Goal: Information Seeking & Learning: Learn about a topic

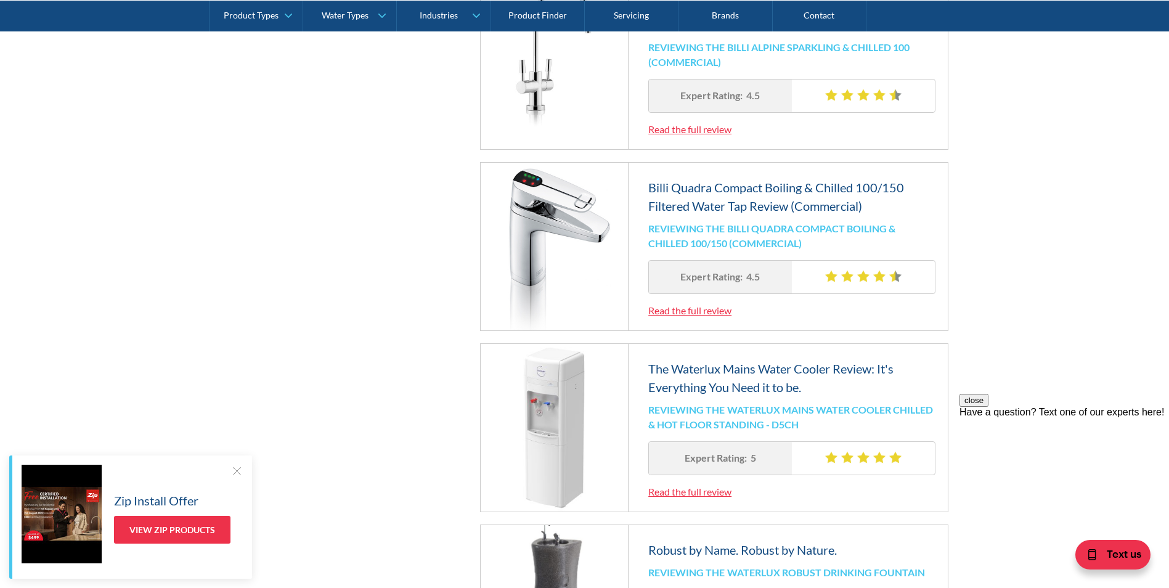
scroll to position [986, 0]
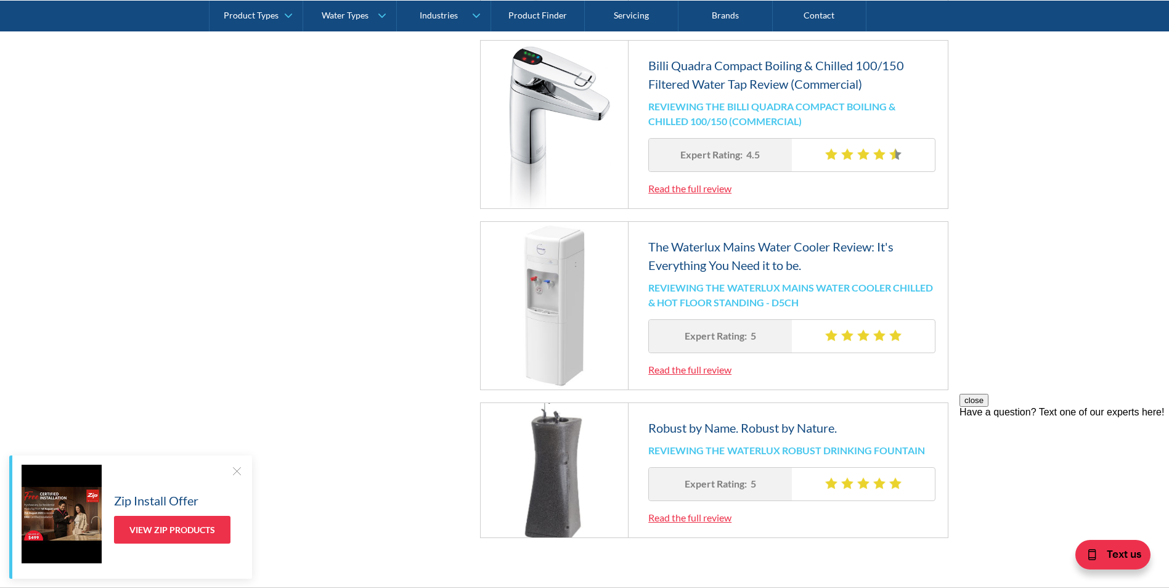
click at [717, 370] on link "Read the full review" at bounding box center [689, 369] width 83 height 12
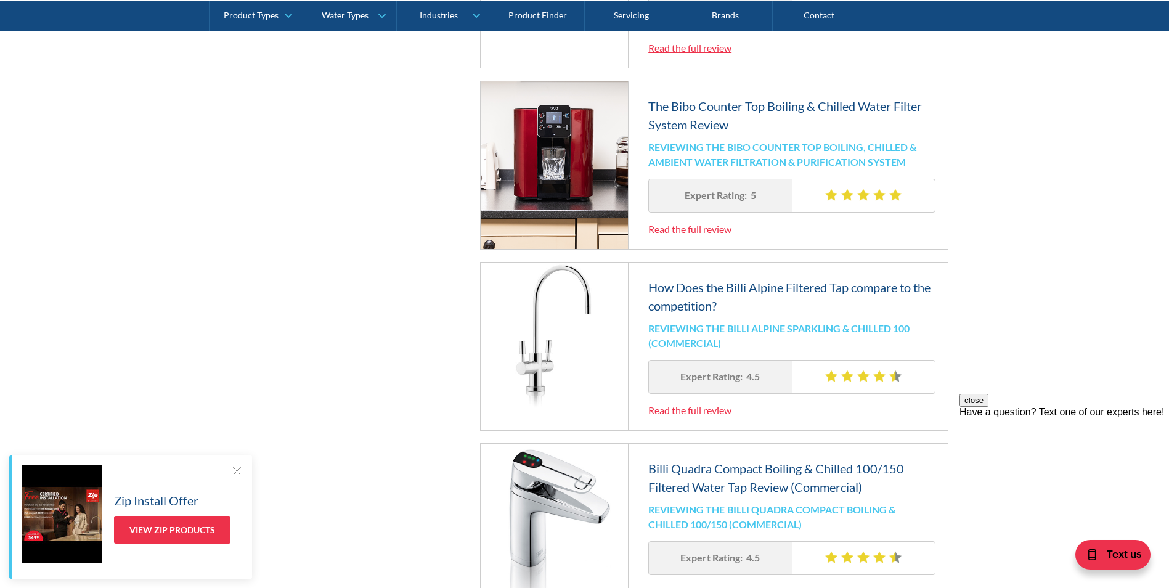
scroll to position [493, 0]
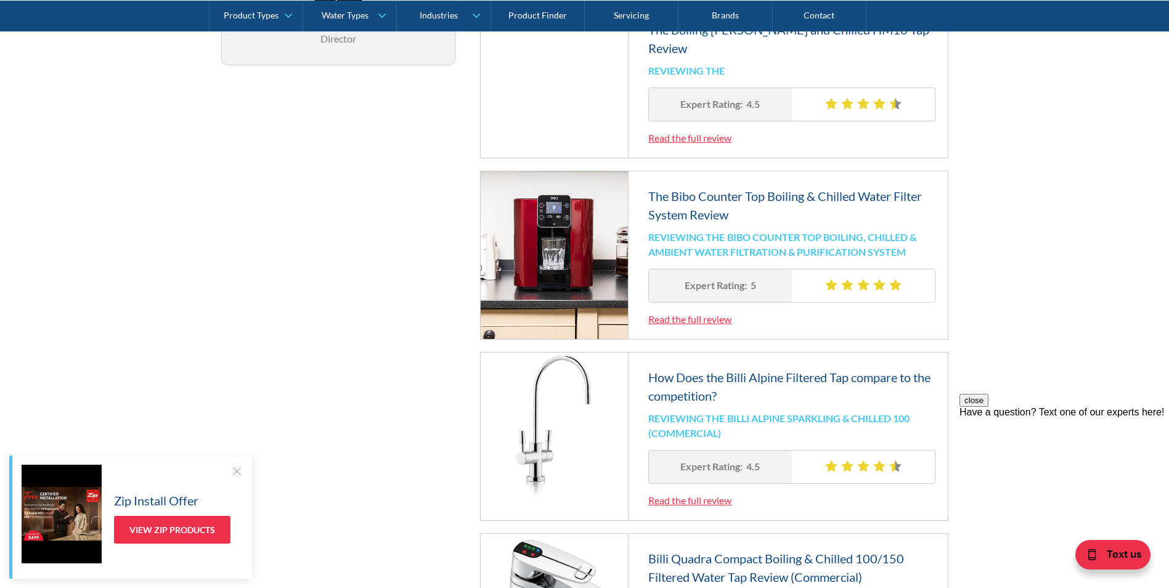
click at [670, 317] on link "Read the full review" at bounding box center [689, 319] width 83 height 12
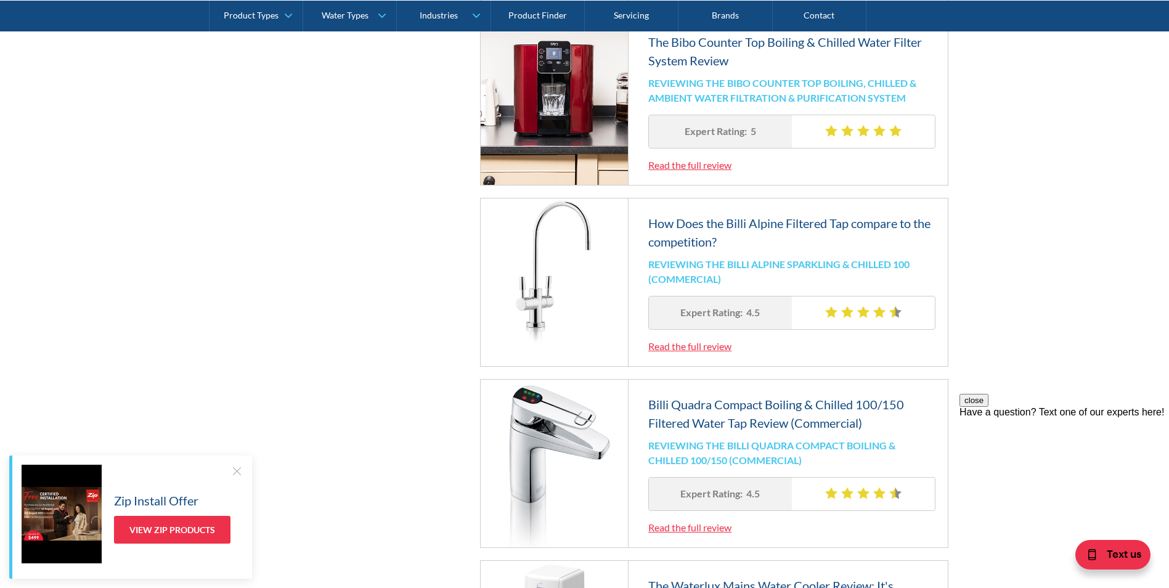
scroll to position [801, 0]
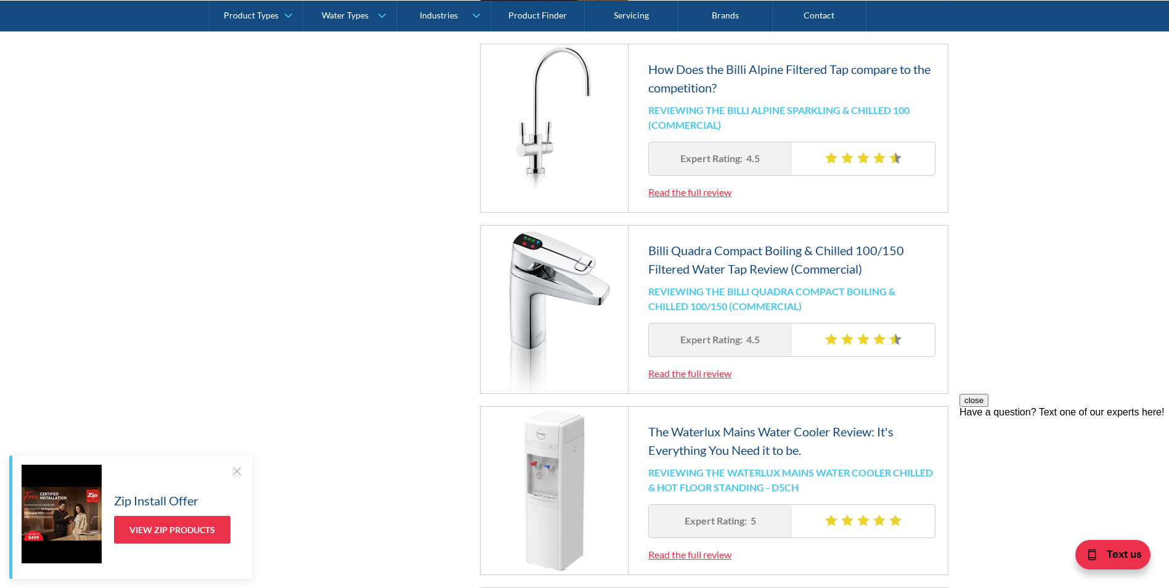
click at [688, 377] on link "Read the full review" at bounding box center [689, 373] width 83 height 12
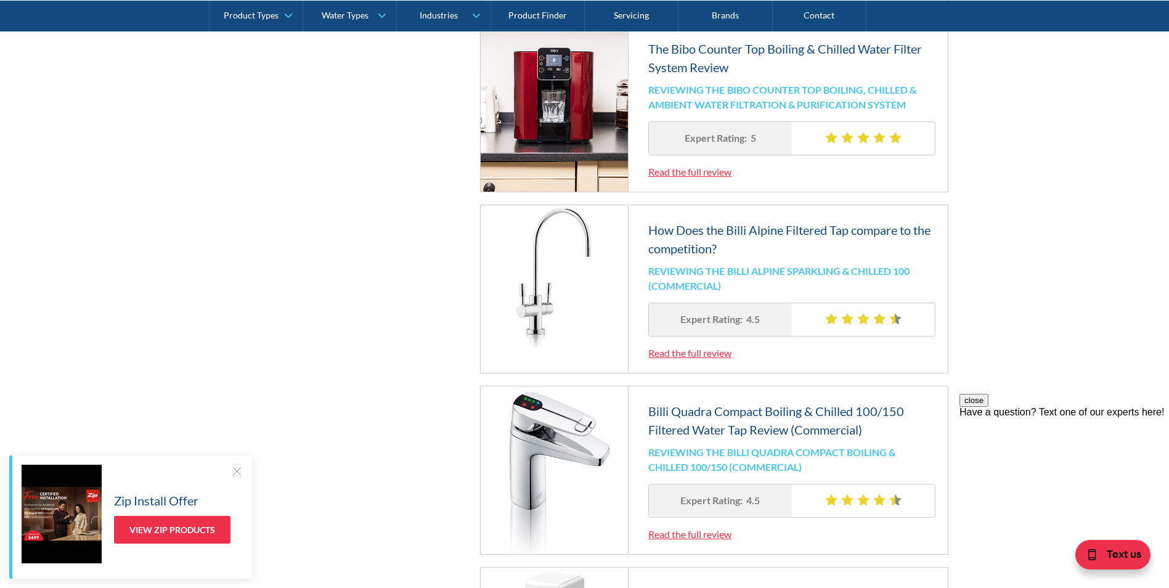
scroll to position [616, 0]
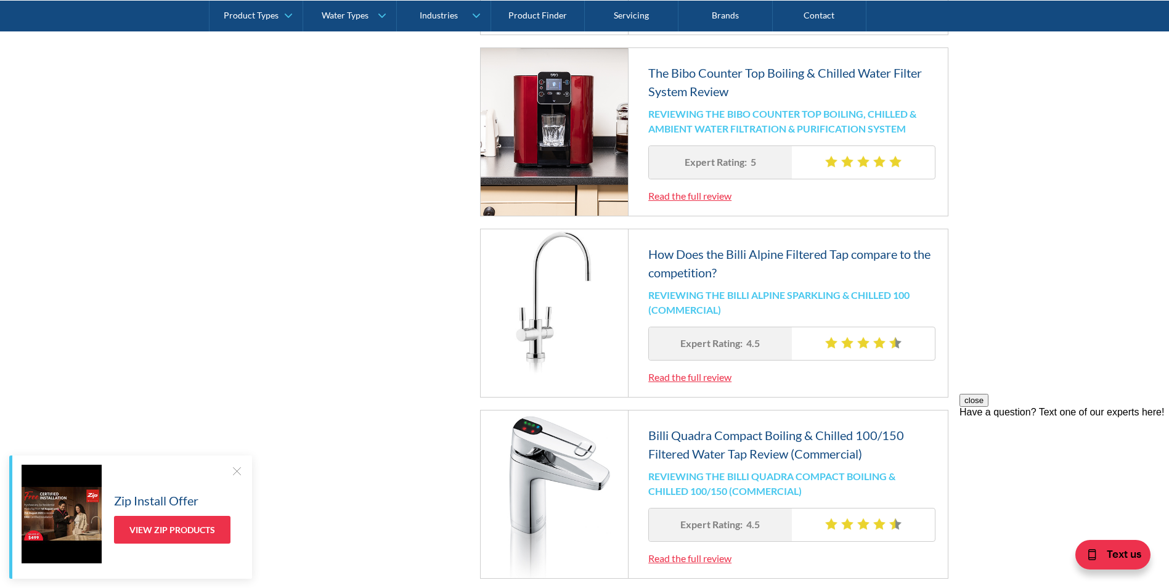
click at [676, 379] on link "Read the full review" at bounding box center [689, 377] width 83 height 12
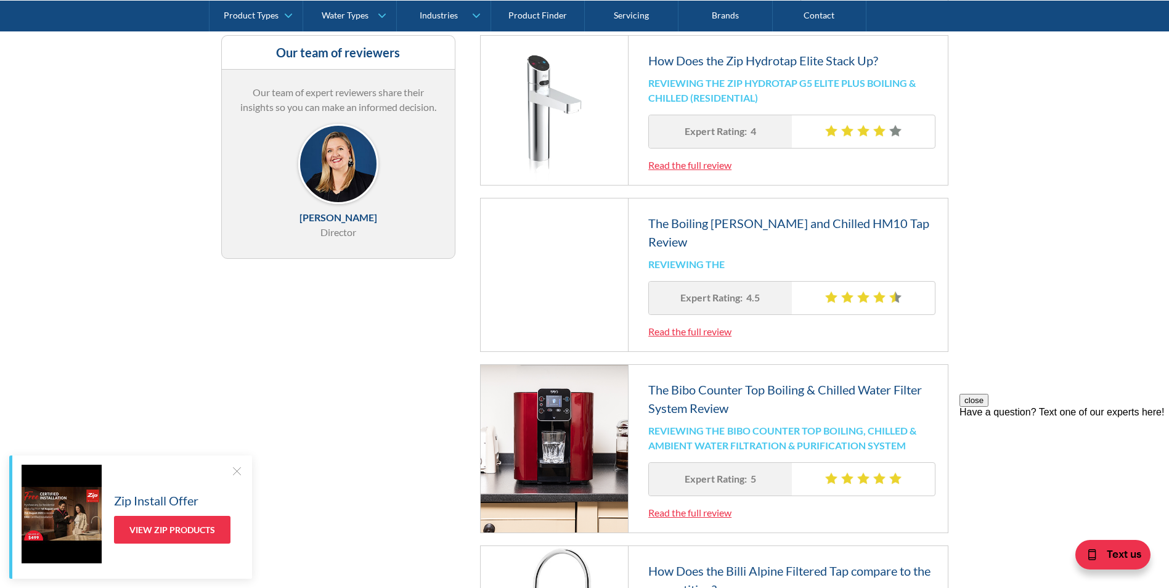
scroll to position [246, 0]
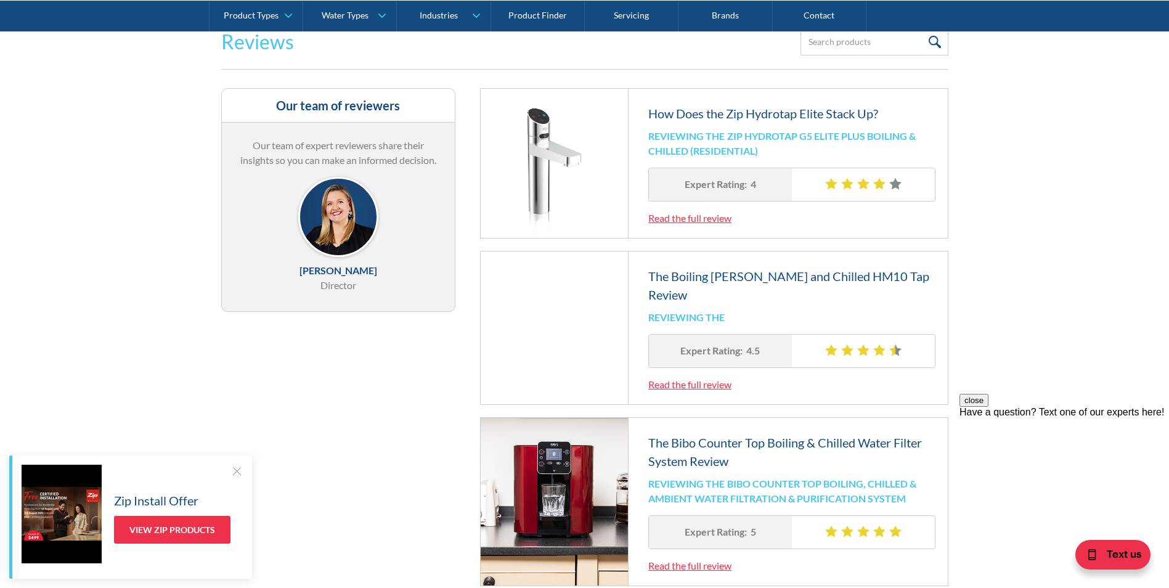
click at [557, 160] on div at bounding box center [554, 163] width 148 height 149
click at [705, 224] on div "How Does the Zip Hydrotap Elite Stack Up? Reviewing the Zip Hydrotap G5 Elite P…" at bounding box center [791, 163] width 311 height 149
click at [705, 218] on link "Read the full review" at bounding box center [689, 218] width 83 height 12
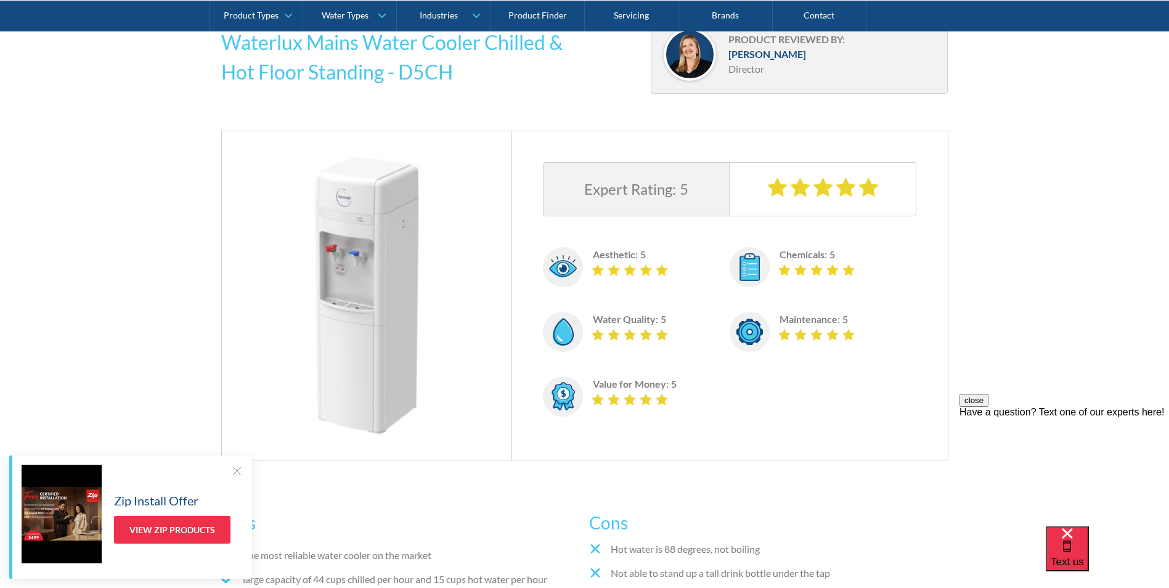
scroll to position [308, 0]
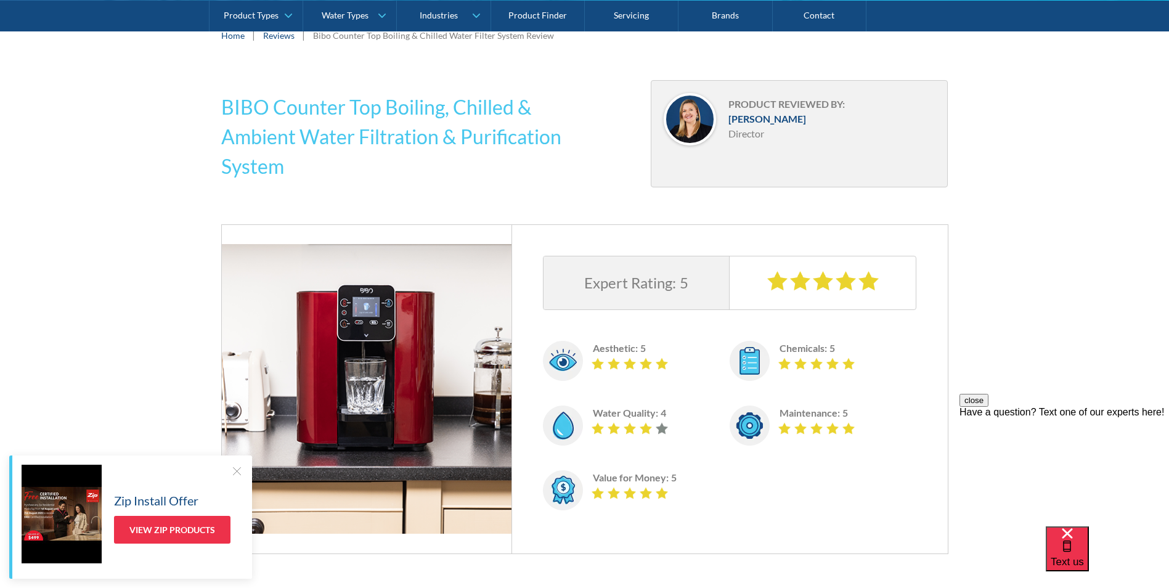
click at [235, 470] on div at bounding box center [236, 470] width 12 height 12
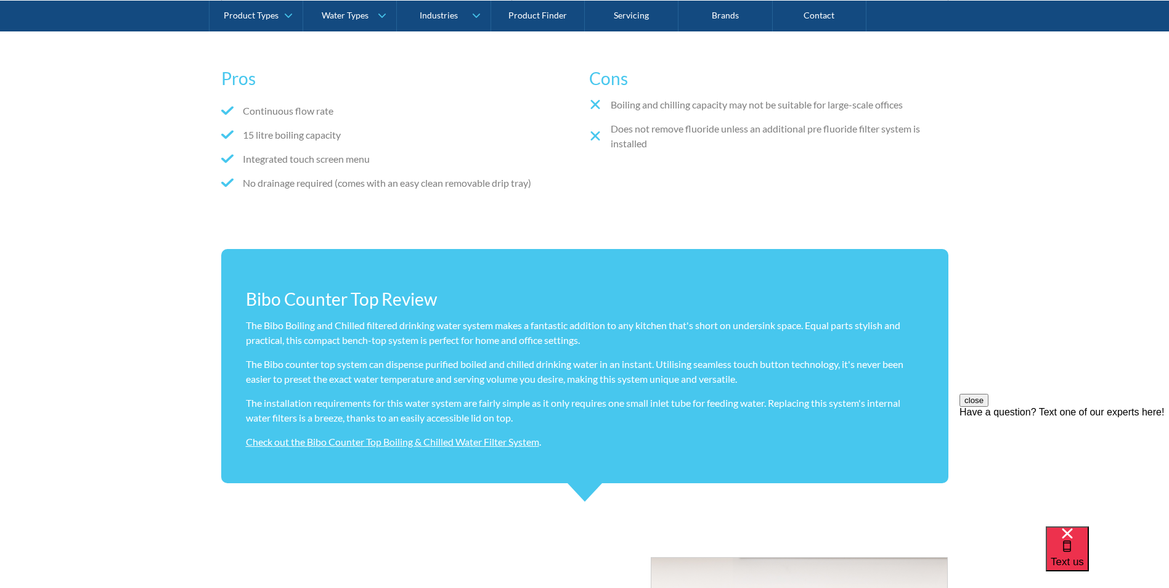
scroll to position [801, 0]
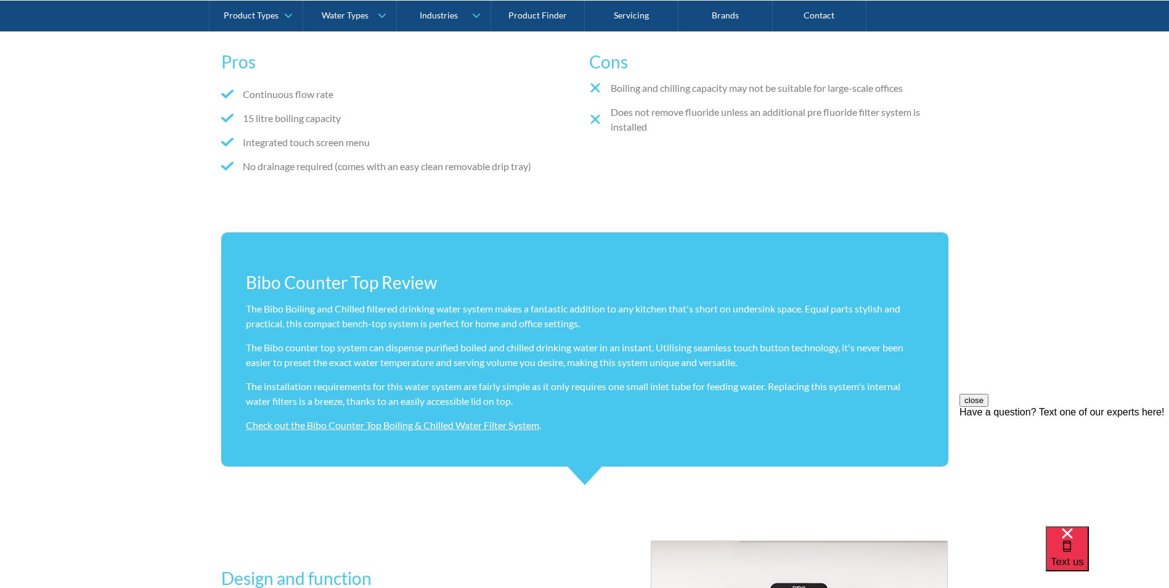
click at [531, 426] on link "Check out the Bibo Counter Top Boiling & Chilled Water Filter System" at bounding box center [392, 425] width 293 height 12
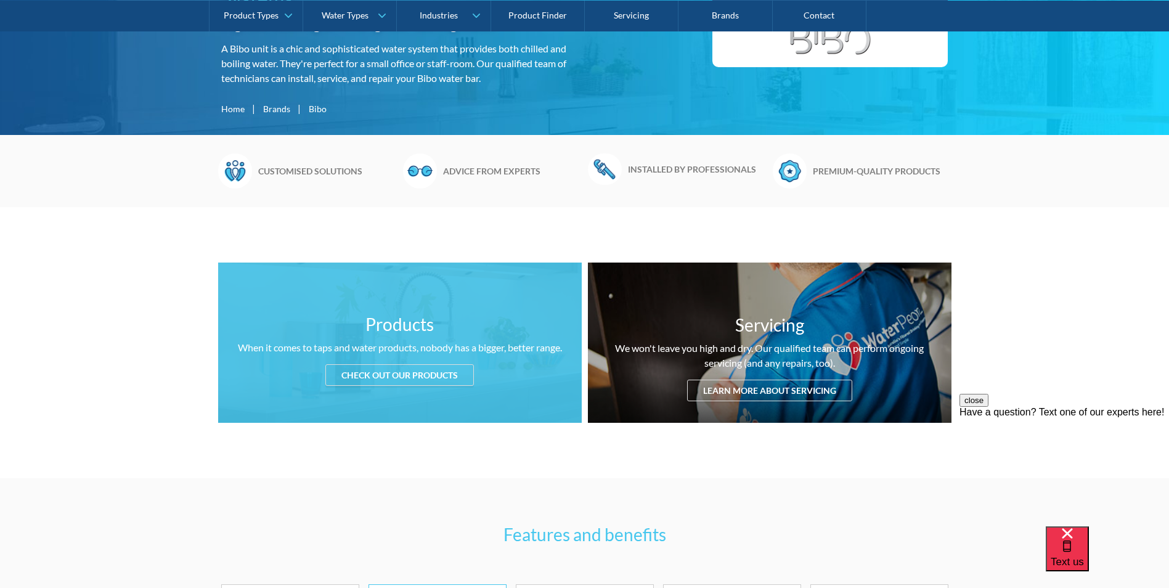
click at [412, 376] on div "Check out our products" at bounding box center [399, 375] width 148 height 22
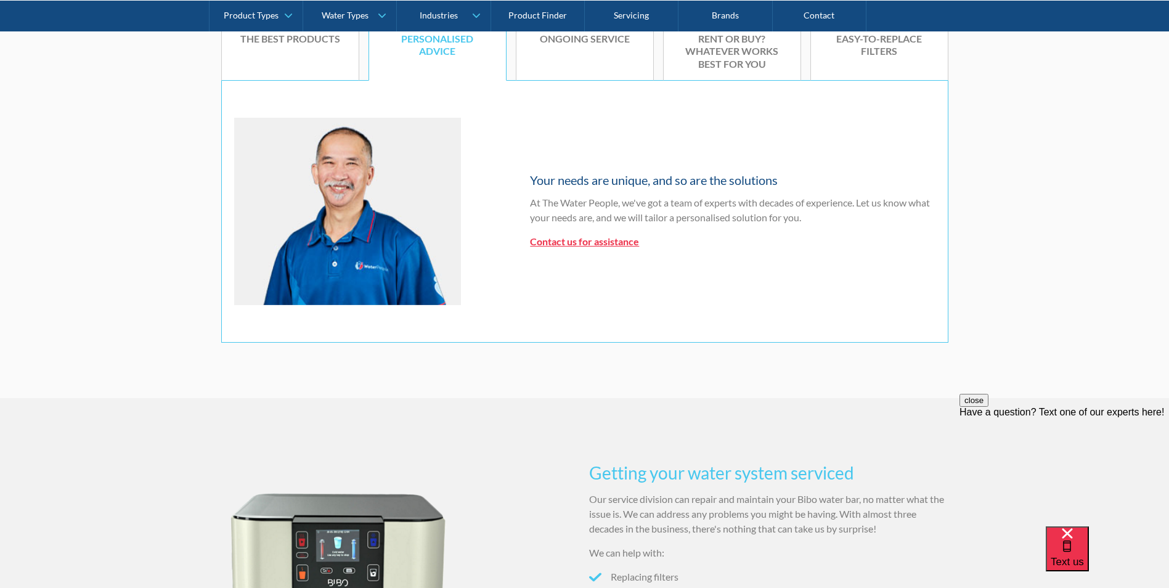
scroll to position [559, 0]
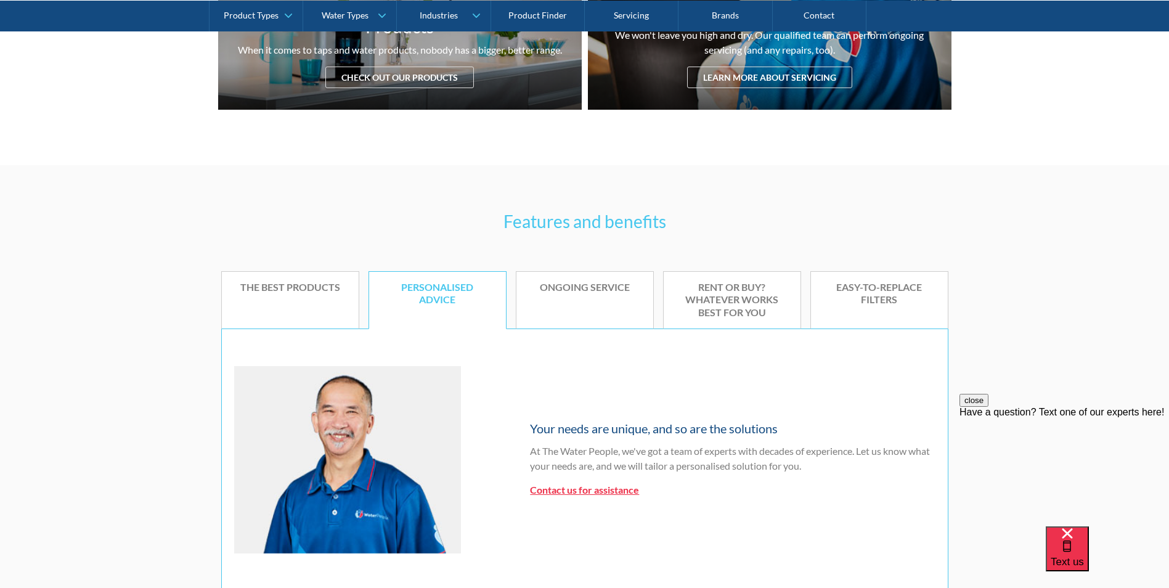
click at [703, 297] on div "Rent or buy? Whatever works best for you" at bounding box center [732, 300] width 100 height 38
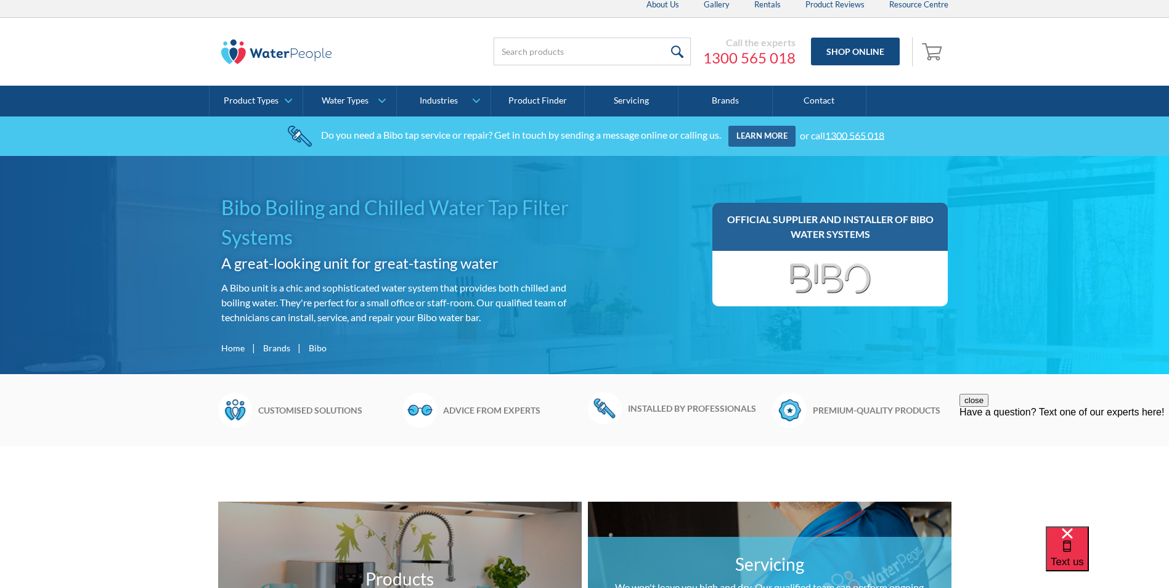
scroll to position [0, 0]
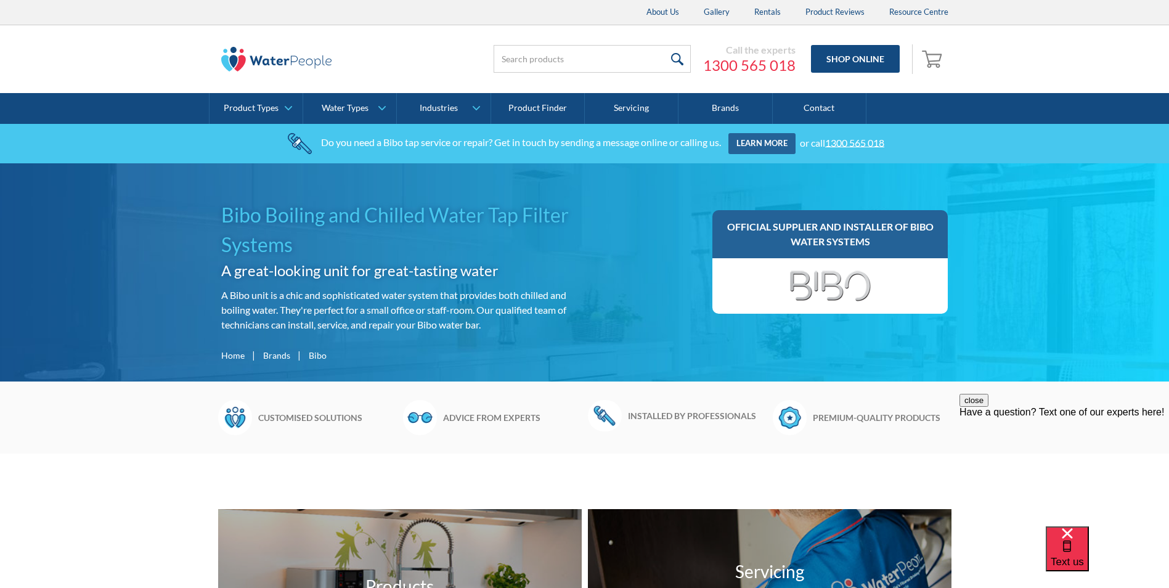
scroll to position [246, 0]
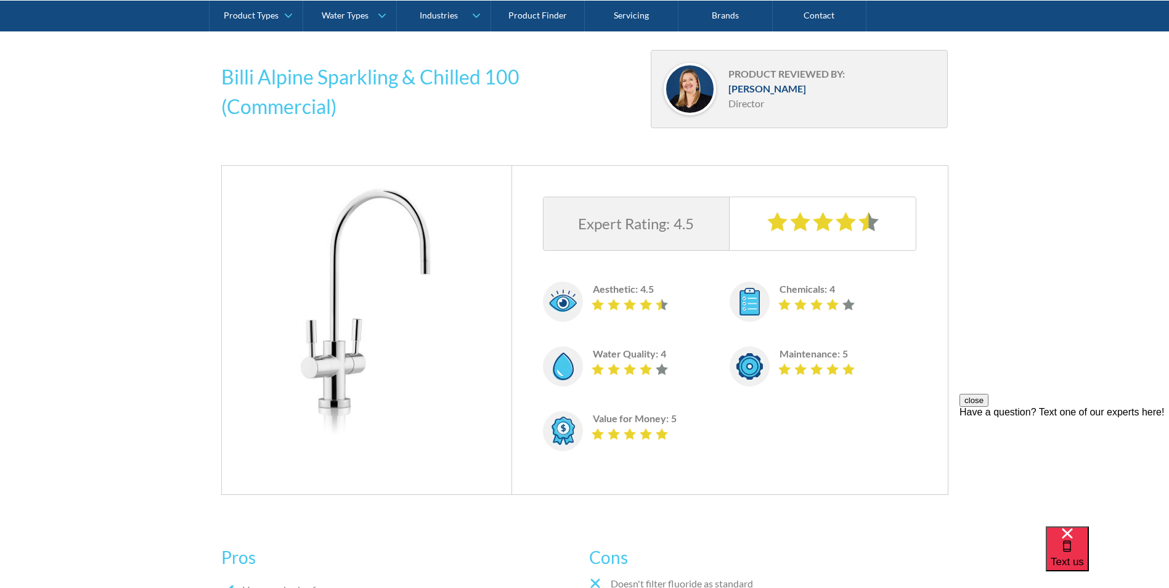
scroll to position [246, 0]
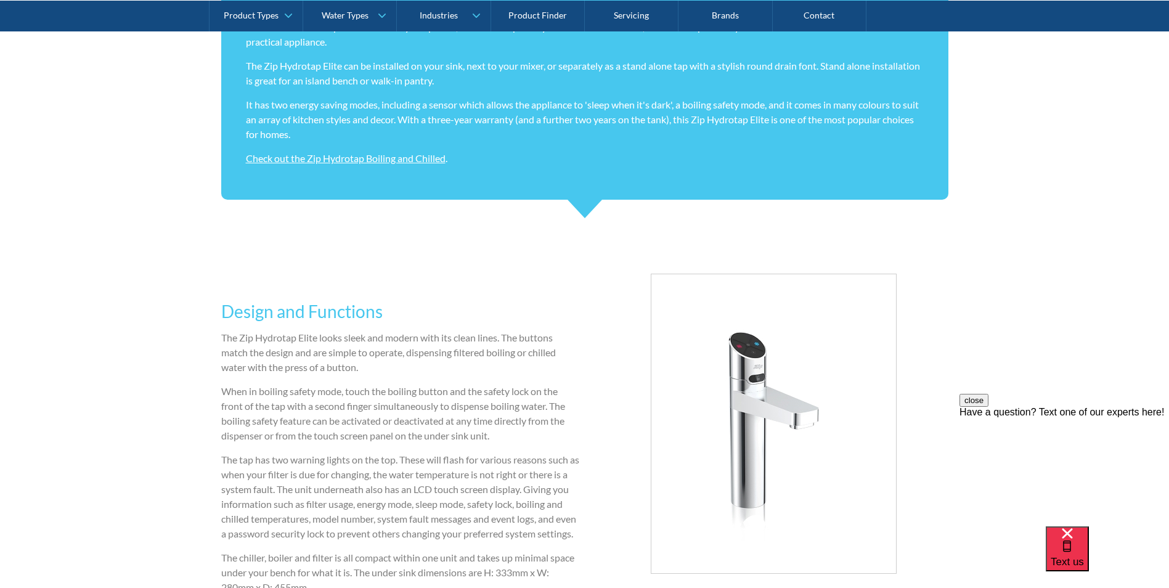
scroll to position [1109, 0]
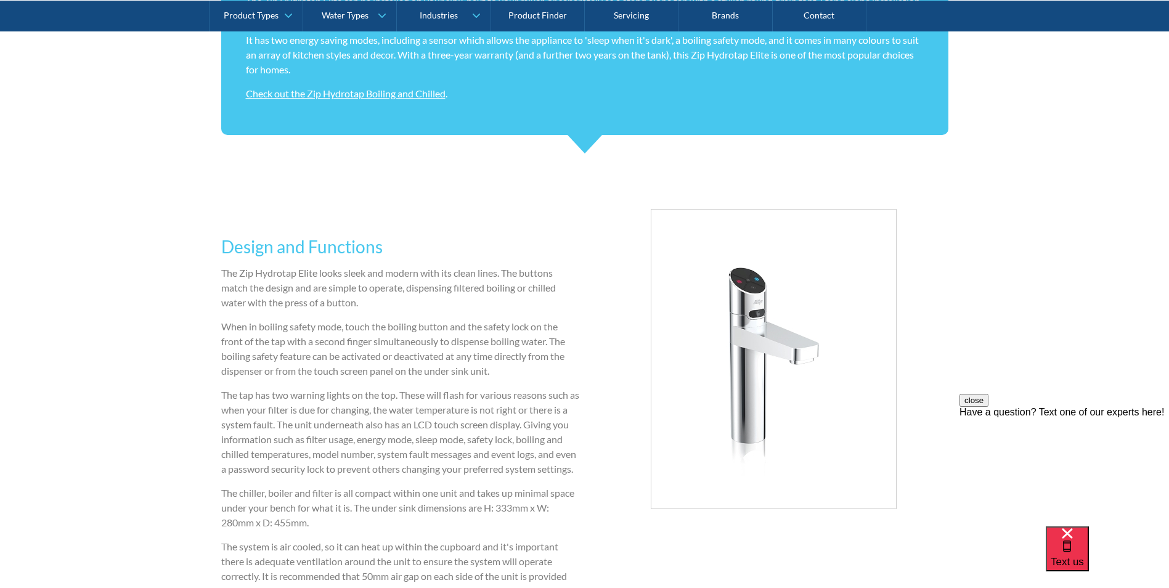
click at [338, 97] on link "Check out the Zip Hydrotap Boiling and Chilled" at bounding box center [346, 93] width 200 height 12
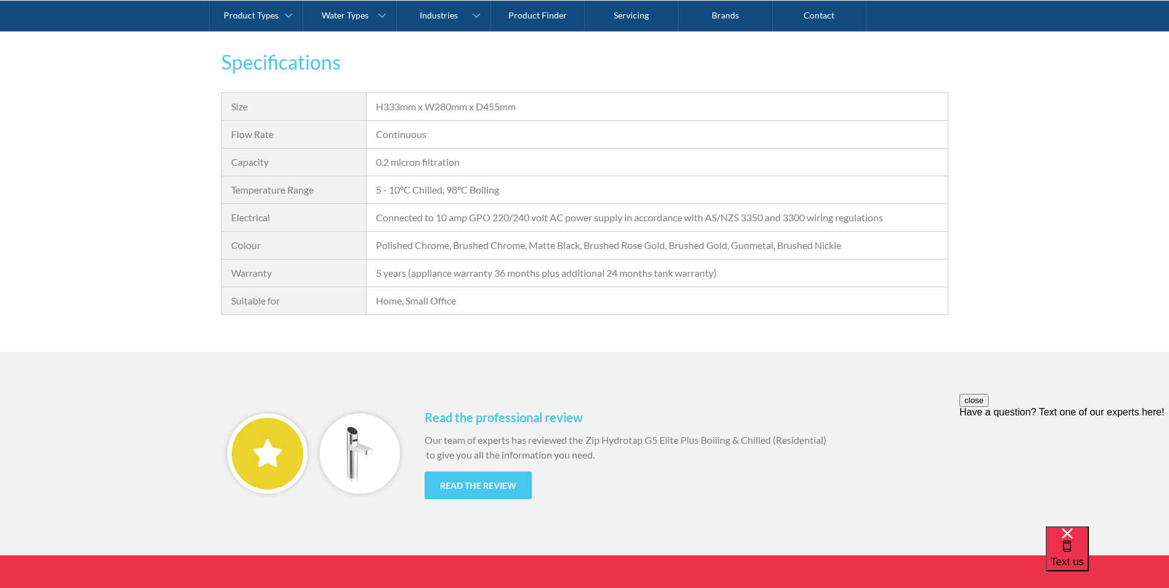
scroll to position [1047, 0]
